Goal: Transaction & Acquisition: Purchase product/service

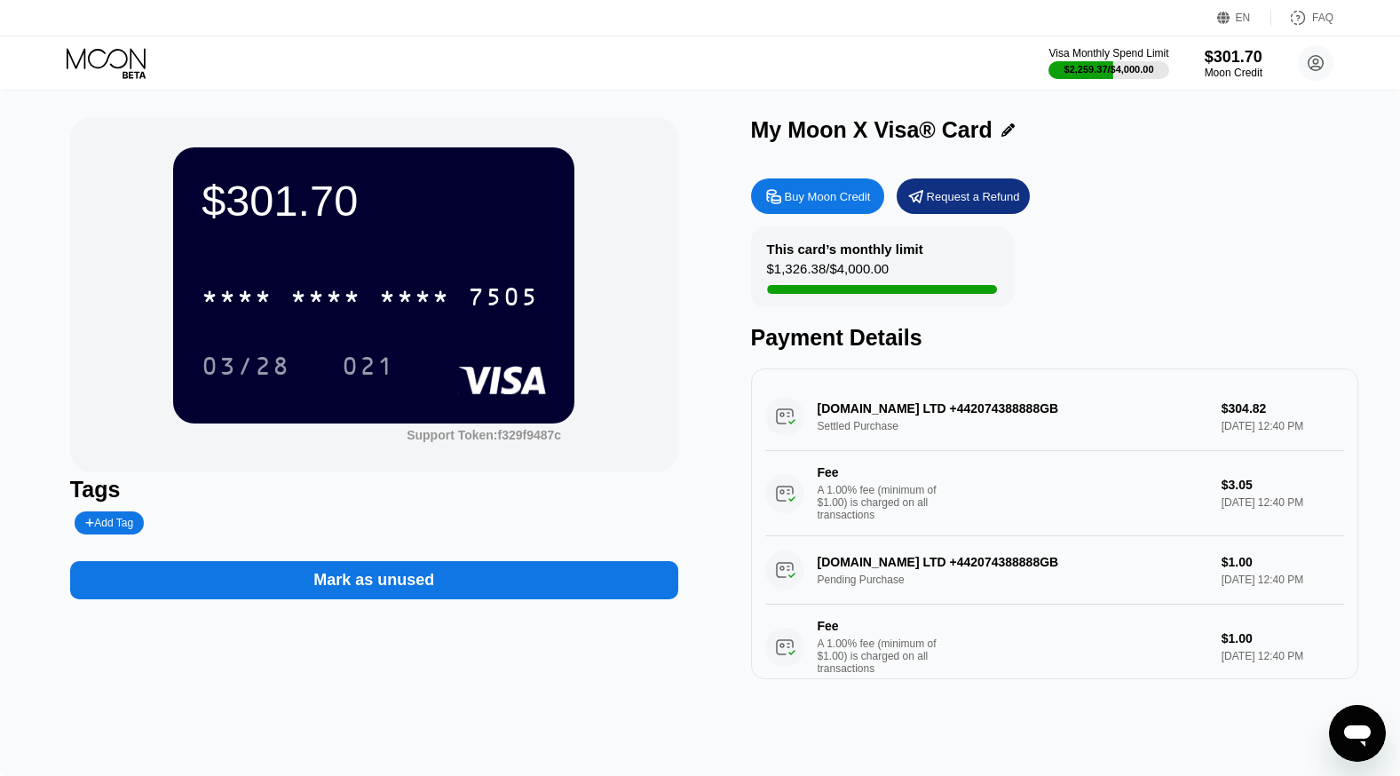
click at [811, 204] on div "Buy Moon Credit" at bounding box center [828, 196] width 86 height 15
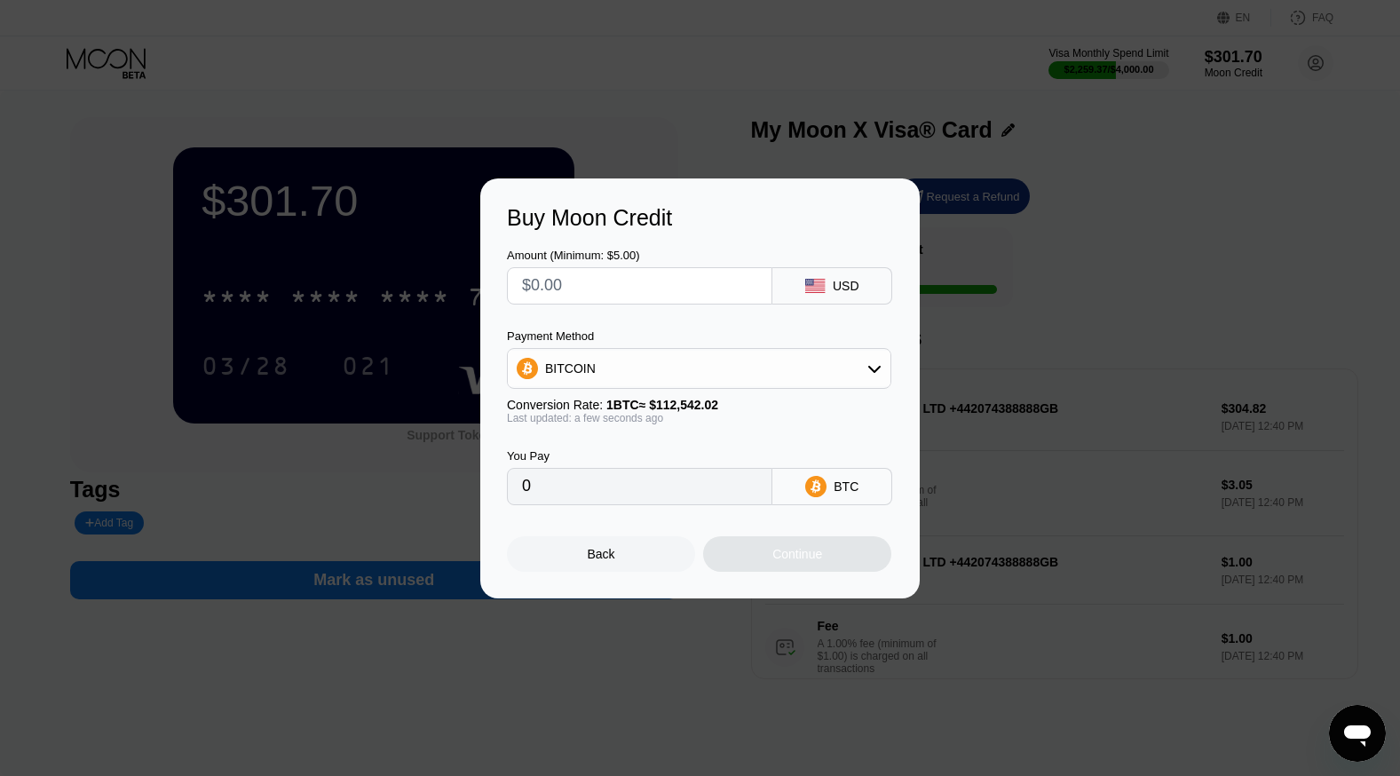
click at [681, 293] on input "text" at bounding box center [639, 286] width 235 height 36
click at [661, 363] on div "BITCOIN" at bounding box center [699, 369] width 383 height 36
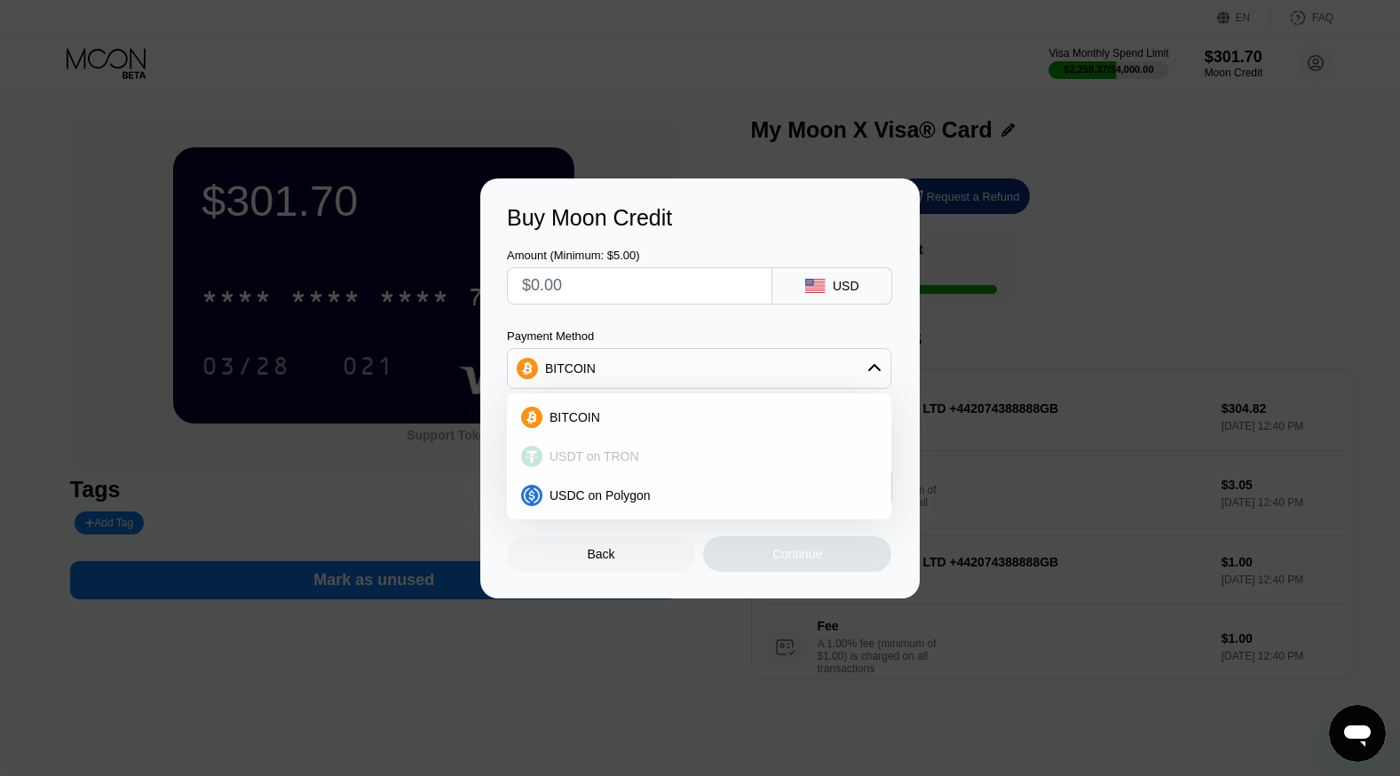
click at [669, 451] on div "USDT on TRON" at bounding box center [709, 456] width 335 height 14
type input "0.00"
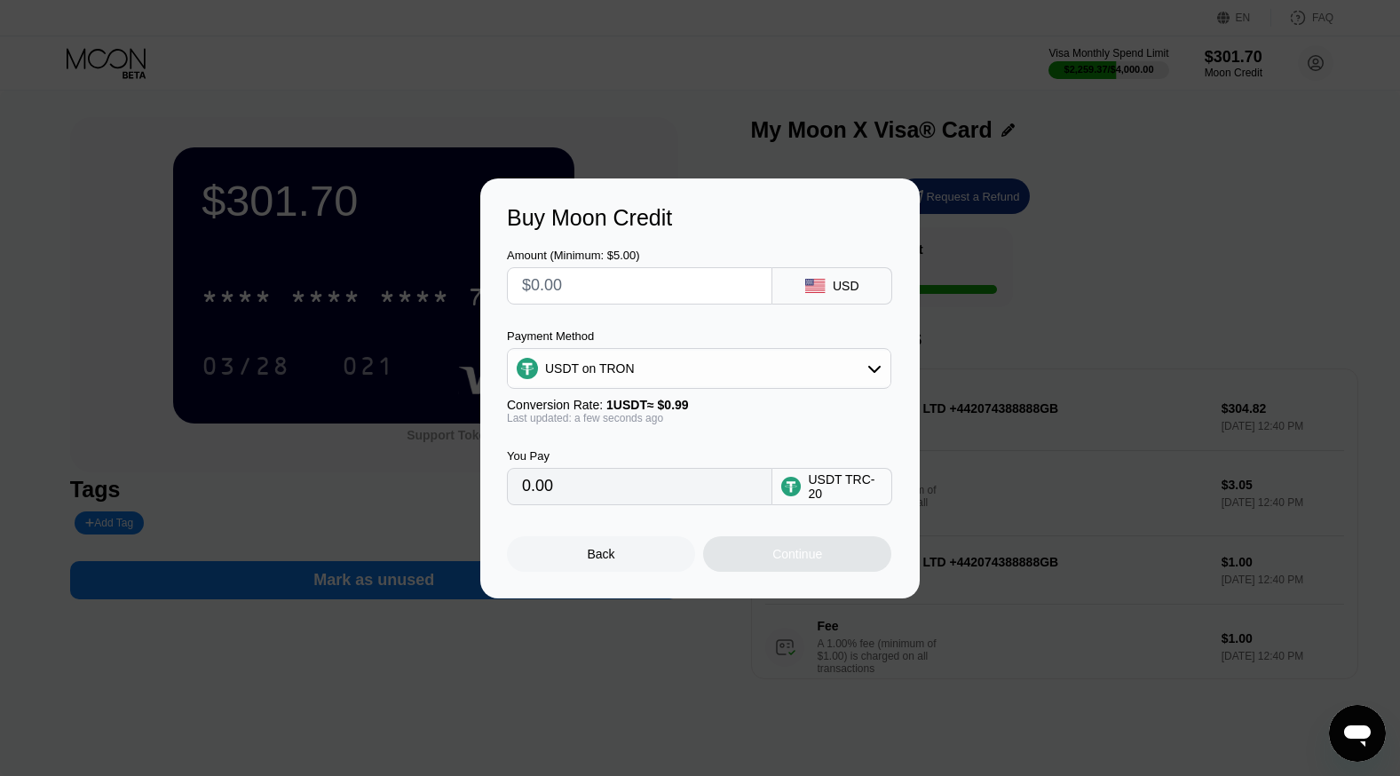
click at [609, 293] on input "text" at bounding box center [639, 286] width 235 height 36
type input "$1"
type input "1.01"
type input "$18"
type input "18.18"
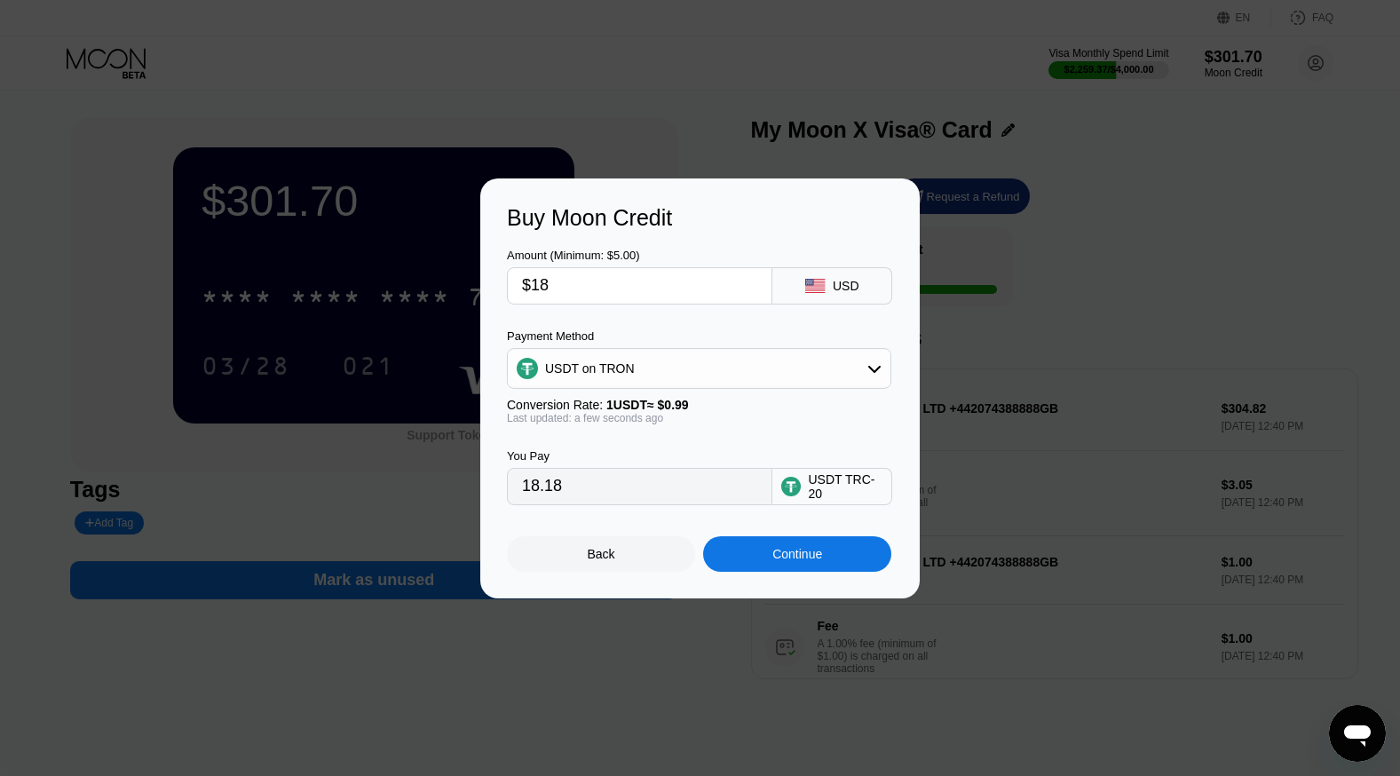
type input "$18"
click at [785, 561] on div "Continue" at bounding box center [797, 554] width 50 height 14
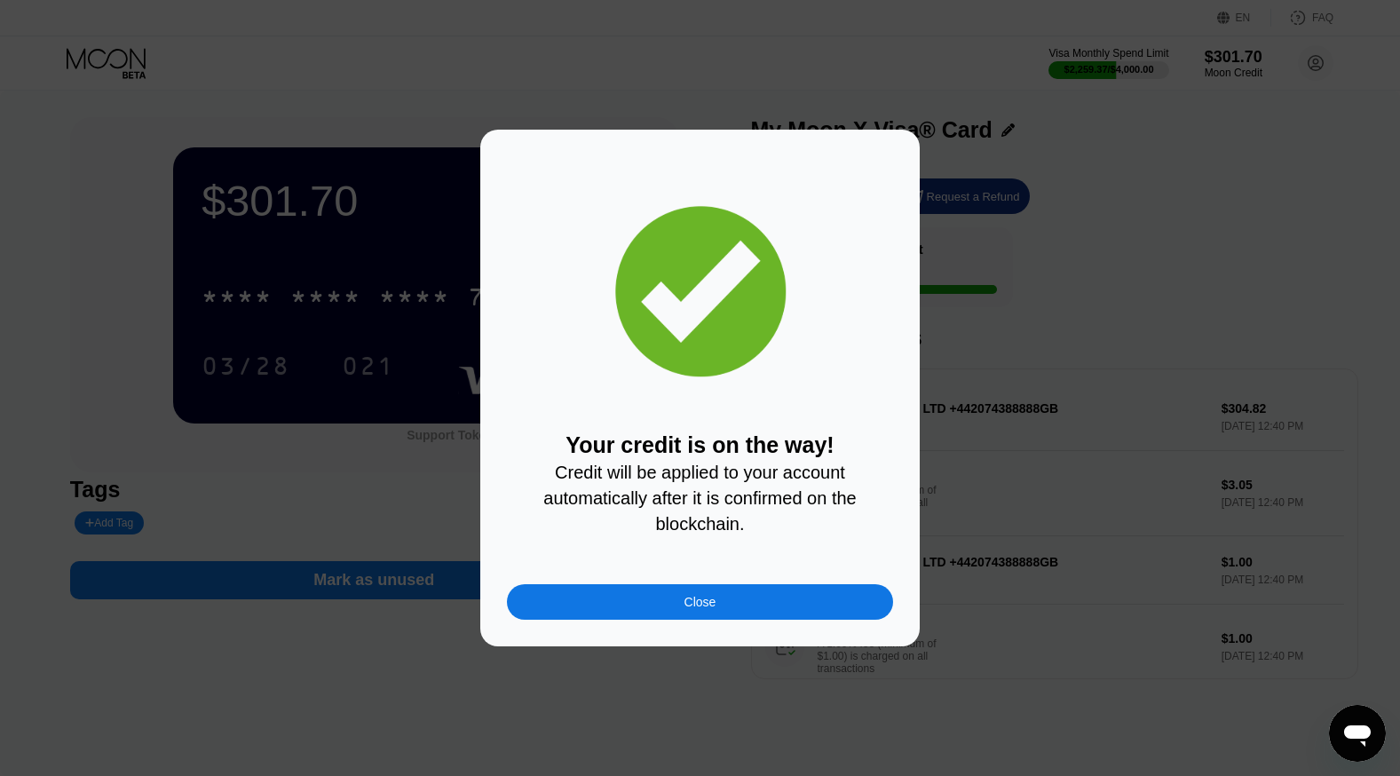
click at [690, 604] on div "Close" at bounding box center [701, 602] width 32 height 14
